Goal: Task Accomplishment & Management: Manage account settings

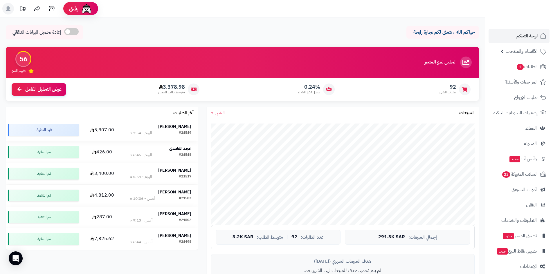
click at [176, 128] on strong "[PERSON_NAME]" at bounding box center [174, 127] width 33 height 6
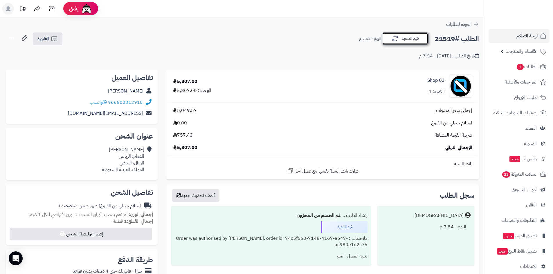
click at [397, 43] on button "قيد التنفيذ" at bounding box center [405, 39] width 46 height 12
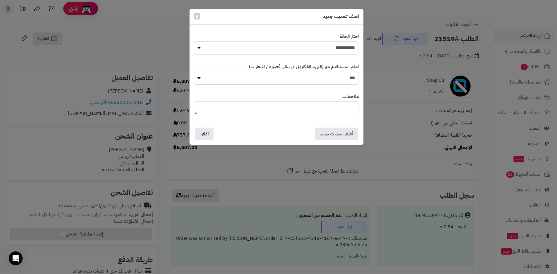
click at [328, 48] on select "**********" at bounding box center [276, 48] width 165 height 13
select select "*"
click at [194, 42] on select "**********" at bounding box center [276, 48] width 165 height 13
click at [349, 132] on button "أضف تحديث جديد" at bounding box center [336, 133] width 43 height 13
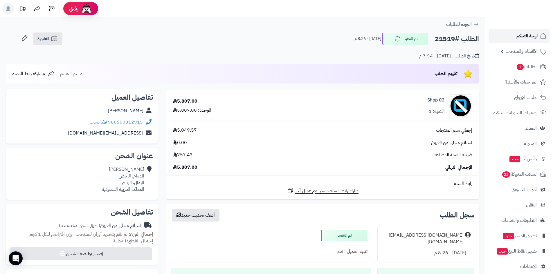
click at [501, 35] on link "لوحة التحكم" at bounding box center [519, 36] width 61 height 14
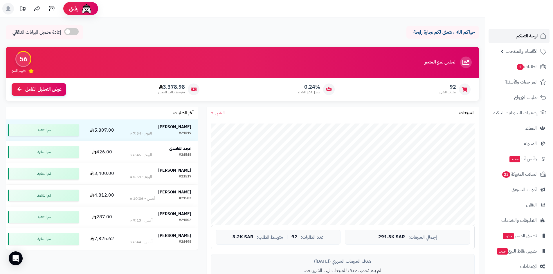
click at [517, 33] on span "لوحة التحكم" at bounding box center [526, 36] width 21 height 8
click at [515, 48] on span "الأقسام والمنتجات" at bounding box center [522, 51] width 32 height 8
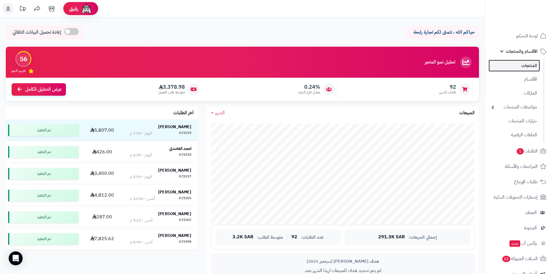
click at [516, 62] on link "المنتجات" at bounding box center [514, 66] width 51 height 12
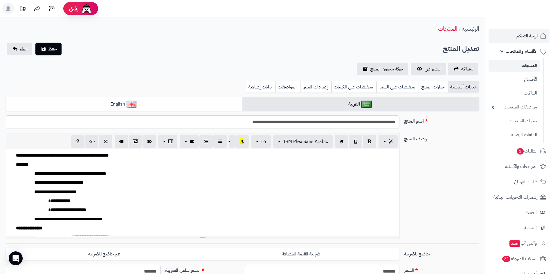
scroll to position [155, 0]
click at [519, 37] on span "لوحة التحكم" at bounding box center [526, 36] width 21 height 8
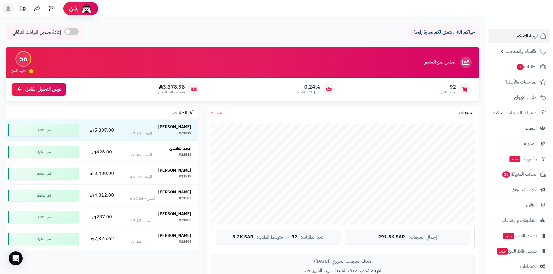
click at [505, 37] on link "لوحة التحكم" at bounding box center [519, 36] width 61 height 14
click at [507, 69] on link "الطلبات 1" at bounding box center [519, 67] width 61 height 14
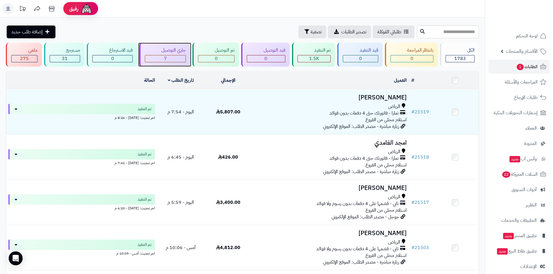
click at [179, 58] on div "7" at bounding box center [165, 58] width 41 height 7
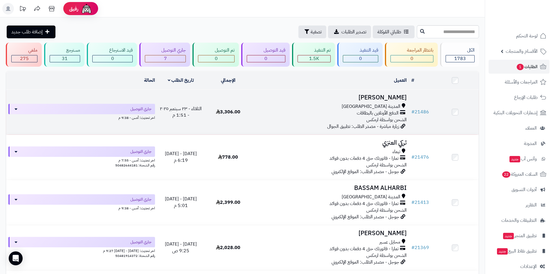
click at [364, 95] on h3 "[PERSON_NAME]" at bounding box center [330, 97] width 153 height 7
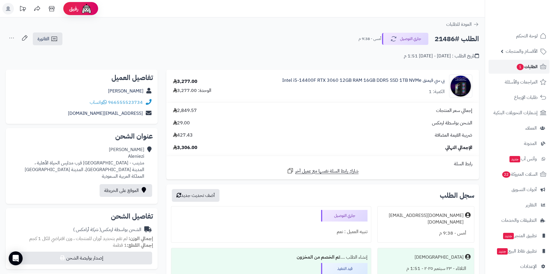
click at [499, 64] on link "الطلبات 1" at bounding box center [519, 67] width 61 height 14
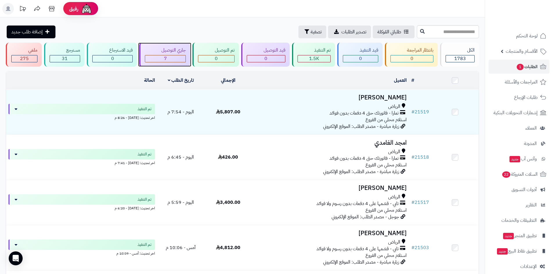
click at [178, 58] on div "7" at bounding box center [165, 58] width 41 height 7
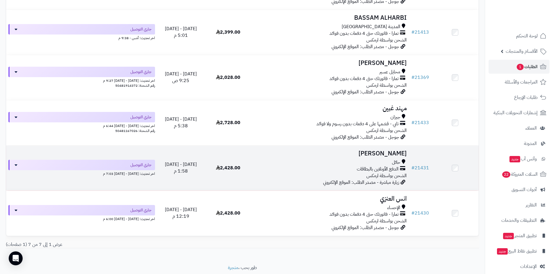
scroll to position [189, 0]
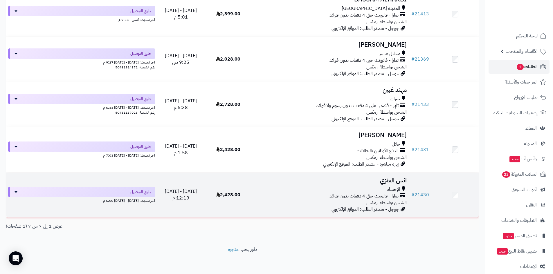
click at [383, 183] on h3 "انس العنزي" at bounding box center [330, 180] width 153 height 7
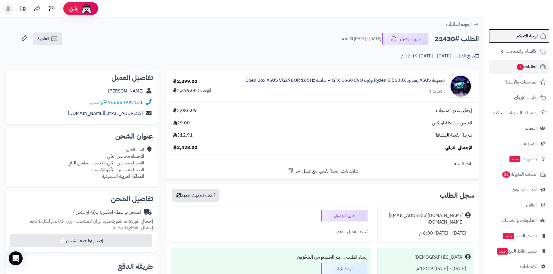
click at [511, 32] on link "لوحة التحكم" at bounding box center [519, 36] width 61 height 14
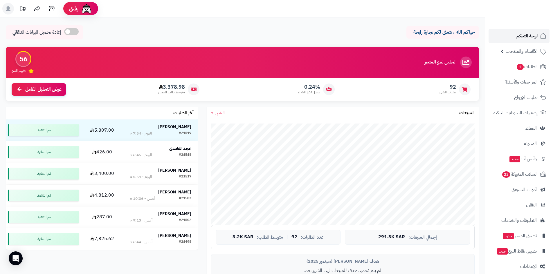
click at [530, 33] on span "لوحة التحكم" at bounding box center [526, 36] width 21 height 8
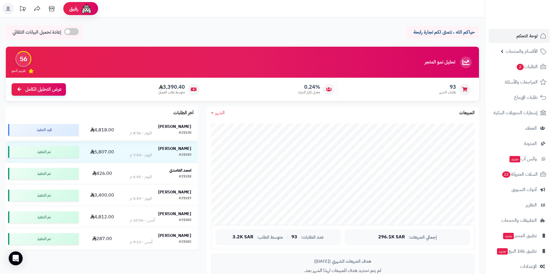
click at [170, 122] on td "عبدالله الرشيد #21520 اليوم - 8:36 م" at bounding box center [160, 129] width 75 height 21
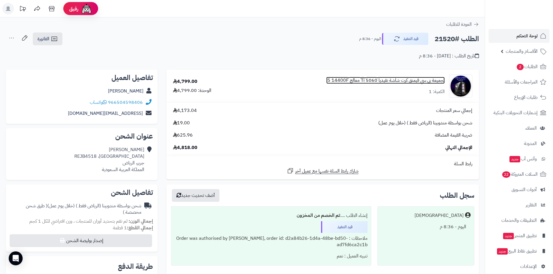
click at [342, 81] on link "تجميعة بي سي قيمنق كرت شاشة نفيديا 5060 Ti معالج i5 14400F" at bounding box center [385, 80] width 118 height 7
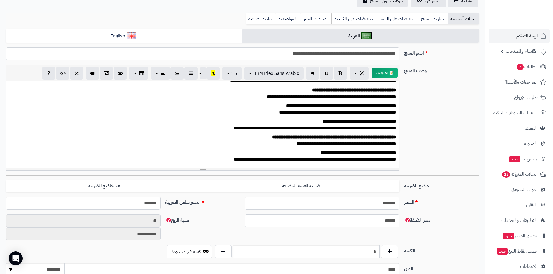
scroll to position [58, 0]
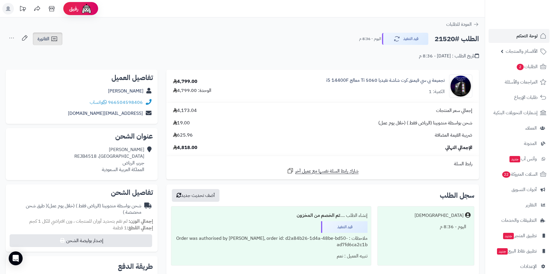
click at [55, 41] on icon at bounding box center [54, 38] width 7 height 7
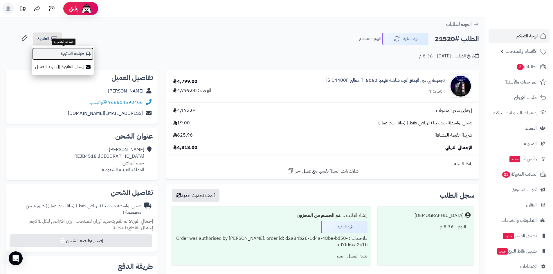
click at [58, 51] on link "طباعة الفاتورة" at bounding box center [63, 53] width 62 height 13
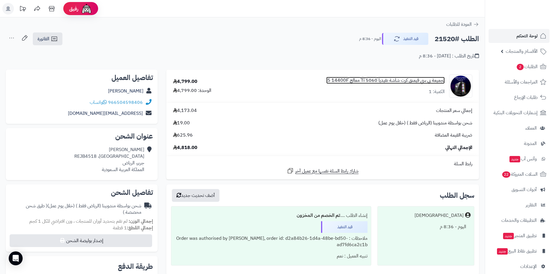
click at [378, 79] on link "تجميعة بي سي قيمنق كرت شاشة نفيديا 5060 Ti معالج i5 14400F" at bounding box center [385, 80] width 118 height 7
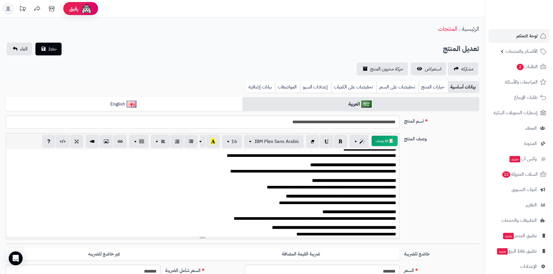
scroll to position [45, 0]
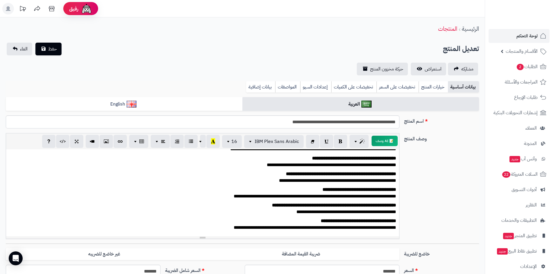
click at [351, 221] on strong "**********" at bounding box center [358, 221] width 75 height 4
copy strong "********"
click at [330, 189] on strong "**********" at bounding box center [360, 190] width 74 height 4
click at [419, 70] on link "استعراض" at bounding box center [428, 69] width 35 height 13
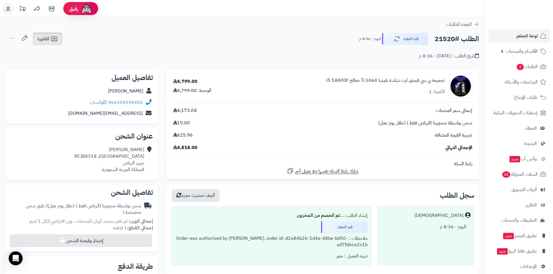
click at [54, 40] on icon at bounding box center [54, 38] width 7 height 7
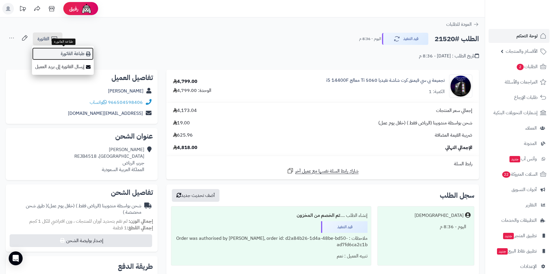
click at [63, 49] on link "طباعة الفاتورة" at bounding box center [63, 53] width 62 height 13
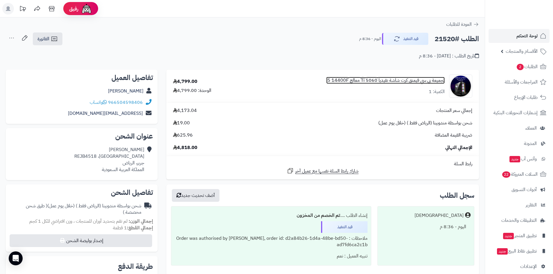
click at [415, 79] on link "تجميعة بي سي قيمنق كرت شاشة نفيديا 5060 Ti معالج i5 14400F" at bounding box center [385, 80] width 118 height 7
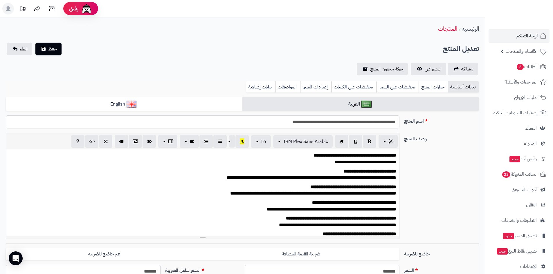
scroll to position [97, 0]
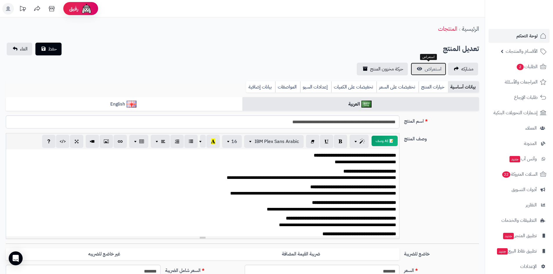
click at [423, 74] on link "استعراض" at bounding box center [428, 69] width 35 height 13
click at [514, 41] on link "لوحة التحكم" at bounding box center [519, 36] width 61 height 14
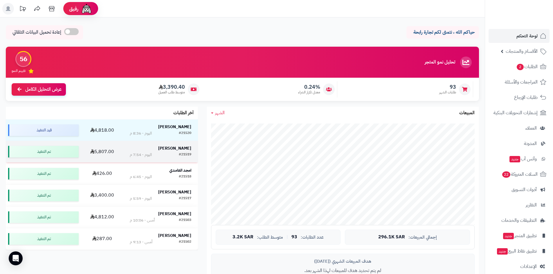
click at [190, 148] on strong "[PERSON_NAME]" at bounding box center [174, 148] width 33 height 6
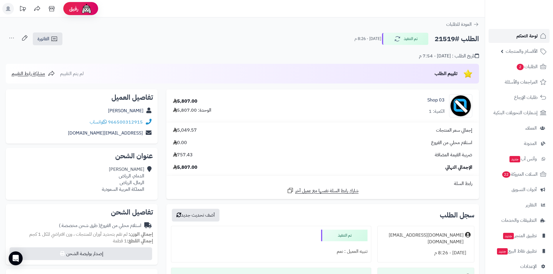
click at [516, 39] on link "لوحة التحكم" at bounding box center [519, 36] width 61 height 14
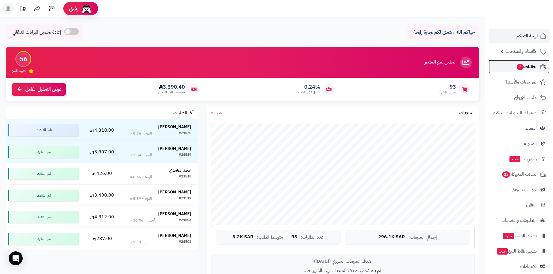
click at [516, 72] on link "الطلبات 2" at bounding box center [519, 67] width 61 height 14
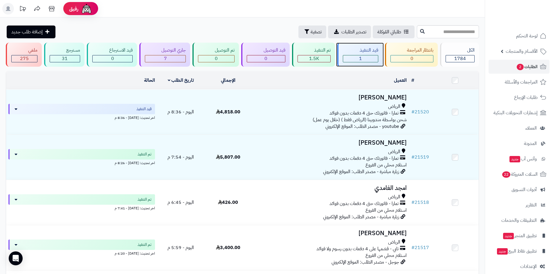
click at [368, 60] on div "1" at bounding box center [360, 58] width 35 height 7
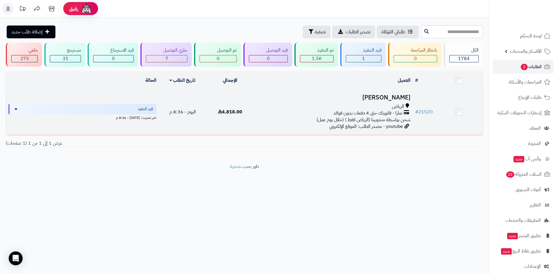
click at [396, 94] on h3 "[PERSON_NAME]" at bounding box center [334, 97] width 154 height 7
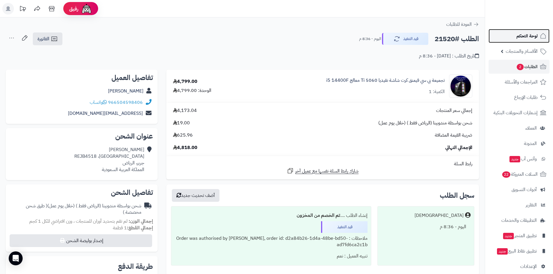
click at [528, 35] on span "لوحة التحكم" at bounding box center [526, 36] width 21 height 8
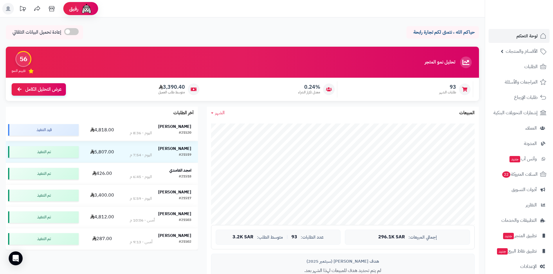
click at [188, 127] on strong "[PERSON_NAME]" at bounding box center [174, 127] width 33 height 6
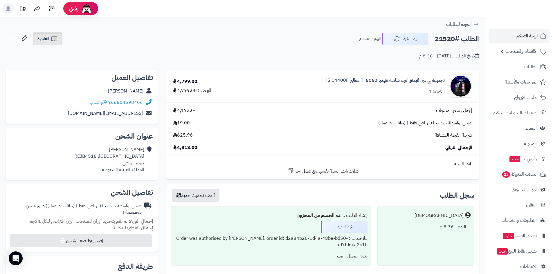
click at [55, 43] on link "الفاتورة" at bounding box center [48, 39] width 30 height 13
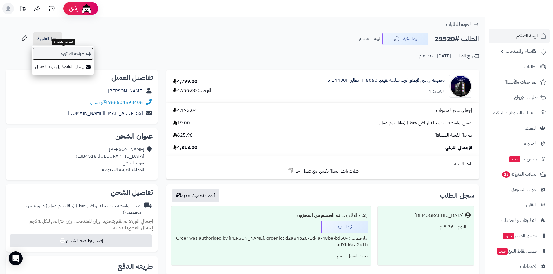
click at [58, 55] on link "طباعة الفاتورة" at bounding box center [63, 53] width 62 height 13
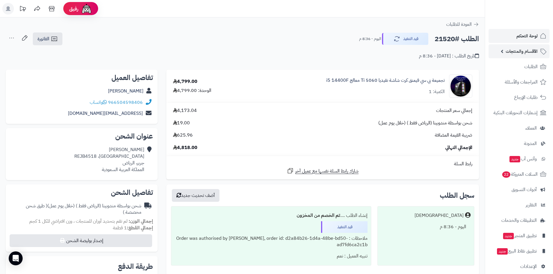
click at [503, 52] on link "الأقسام والمنتجات" at bounding box center [519, 51] width 61 height 14
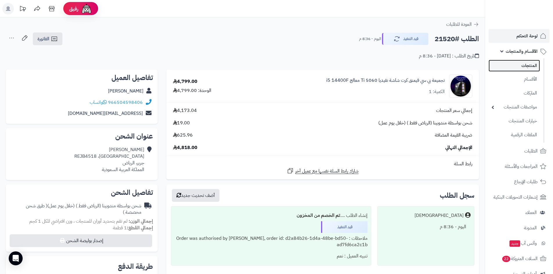
click at [512, 63] on link "المنتجات" at bounding box center [514, 66] width 51 height 12
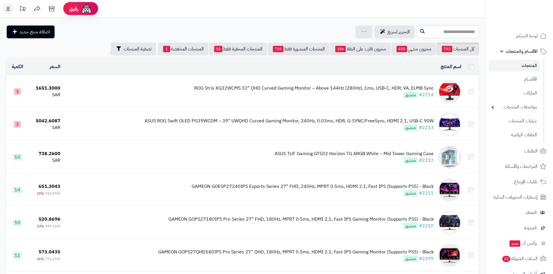
click at [417, 33] on input "text" at bounding box center [448, 31] width 62 height 13
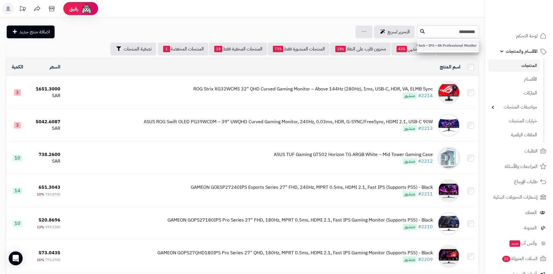
type input "********"
click at [419, 45] on link "Asus ProArt Display PA279CRV - 27 inch - IPS - 4K Professional Monitor" at bounding box center [448, 45] width 62 height 11
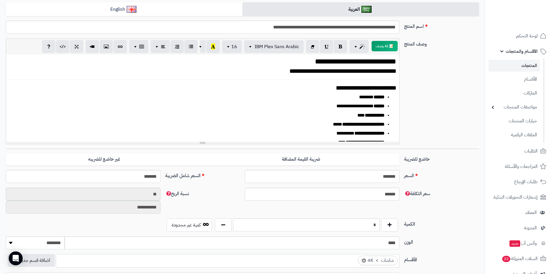
scroll to position [145, 0]
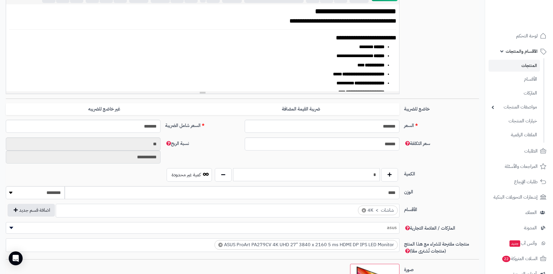
click at [367, 176] on input "*" at bounding box center [306, 174] width 147 height 13
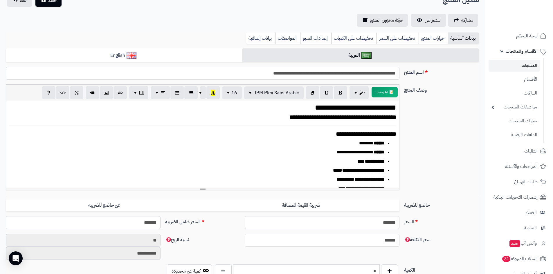
scroll to position [29, 0]
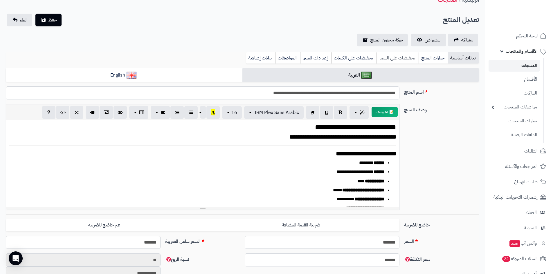
type input "*"
click at [401, 60] on link "تخفيضات على السعر" at bounding box center [398, 58] width 42 height 12
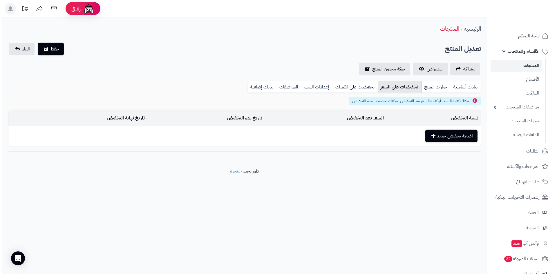
scroll to position [0, 0]
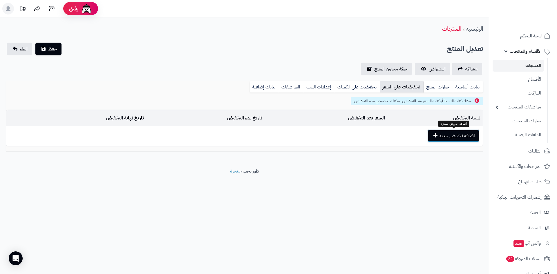
click at [441, 135] on button "اضافة تخفيض جديد" at bounding box center [454, 135] width 52 height 13
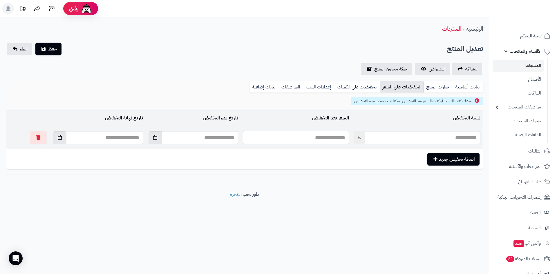
click at [319, 135] on input "text" at bounding box center [296, 137] width 106 height 13
click at [53, 138] on button "button" at bounding box center [59, 137] width 13 height 13
click at [45, 153] on th "›" at bounding box center [43, 151] width 10 height 9
click at [54, 177] on td "10" at bounding box center [54, 177] width 10 height 9
click at [53, 141] on button "button" at bounding box center [59, 137] width 13 height 13
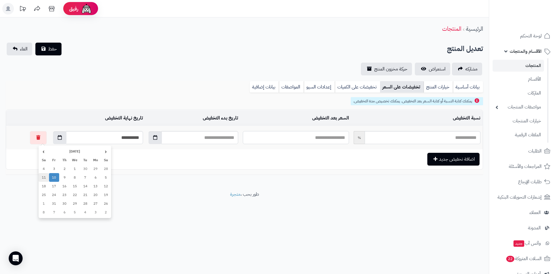
click at [45, 179] on td "11" at bounding box center [44, 177] width 10 height 9
type input "**********"
click at [247, 139] on input "text" at bounding box center [296, 137] width 106 height 13
click at [249, 139] on input "text" at bounding box center [296, 137] width 106 height 13
type input "*"
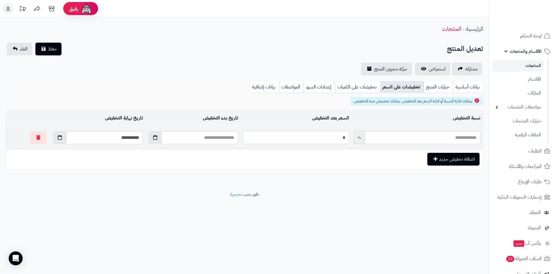
type input "*****"
type input "***"
type input "*****"
type input "****"
type input "*****"
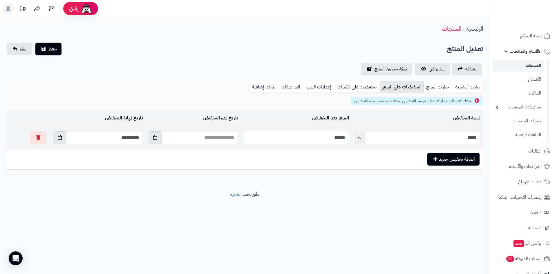
type input "*******"
type input "*****"
type input "**********"
drag, startPoint x: 49, startPoint y: 49, endPoint x: 130, endPoint y: 49, distance: 80.7
click at [53, 50] on span "حفظ" at bounding box center [52, 49] width 9 height 7
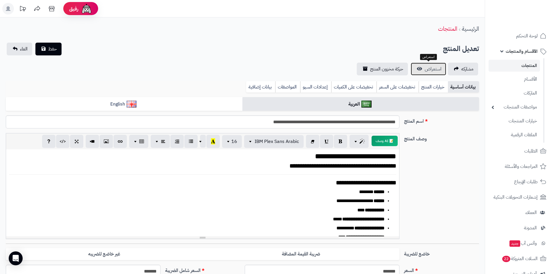
scroll to position [158, 0]
click at [505, 38] on link "لوحة التحكم" at bounding box center [519, 36] width 61 height 14
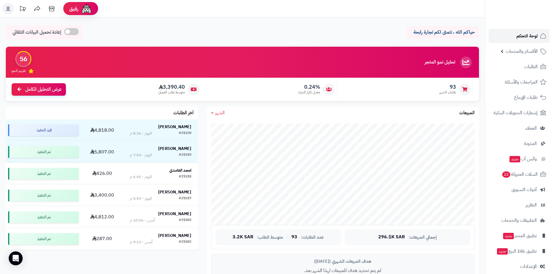
click at [519, 41] on link "لوحة التحكم" at bounding box center [519, 36] width 61 height 14
